Goal: Check status: Check status

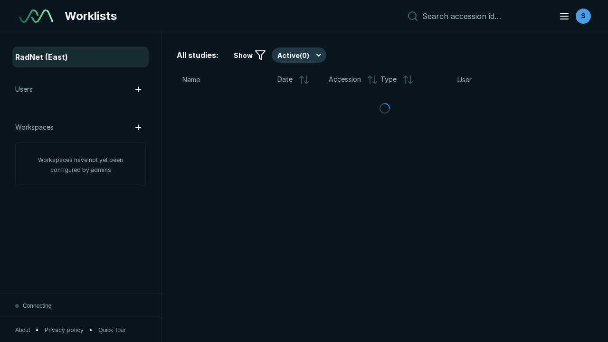
scroll to position [2595, 3959]
